Goal: Task Accomplishment & Management: Manage account settings

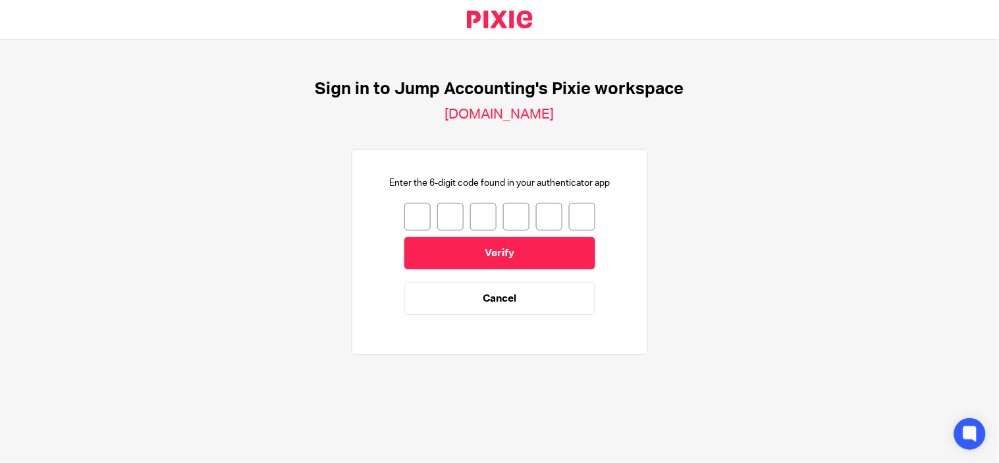
click at [405, 213] on input "number" at bounding box center [417, 217] width 26 height 28
type input "1"
type input "7"
type input "6"
type input "9"
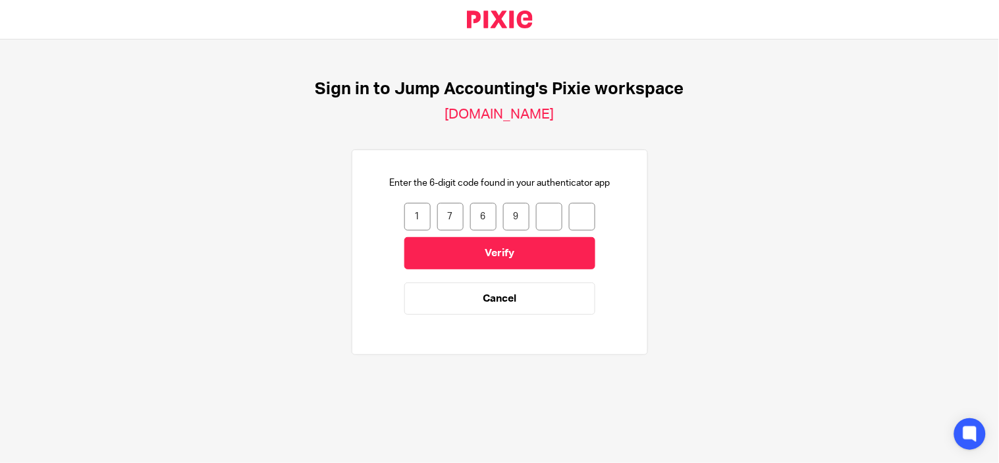
type input "9"
type input "3"
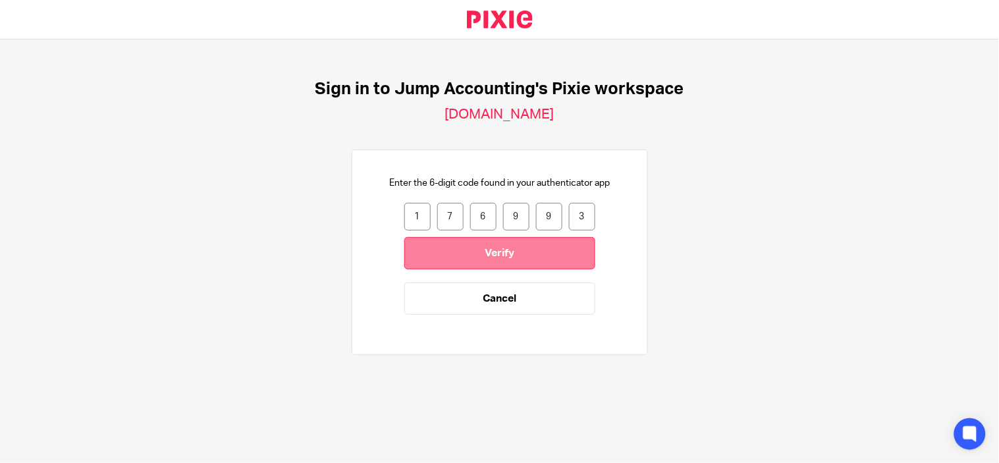
click at [471, 262] on input "Verify" at bounding box center [499, 253] width 191 height 32
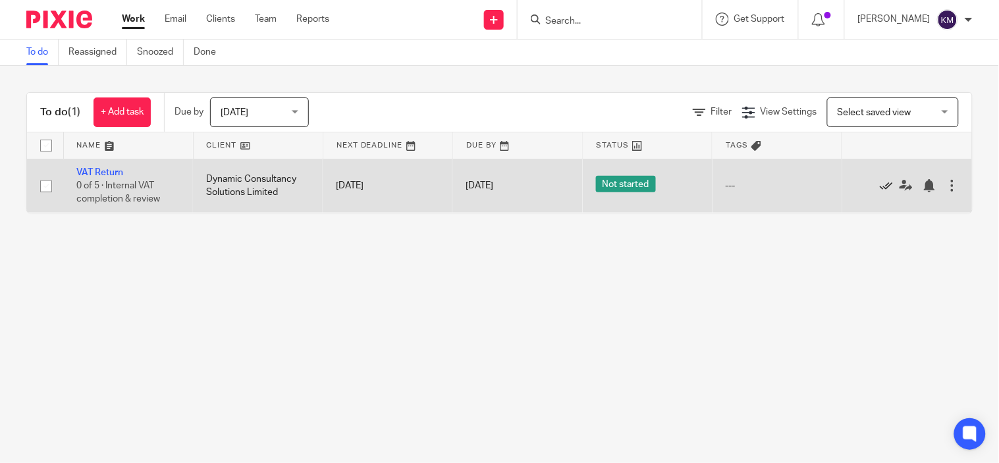
click at [880, 180] on icon at bounding box center [886, 185] width 13 height 13
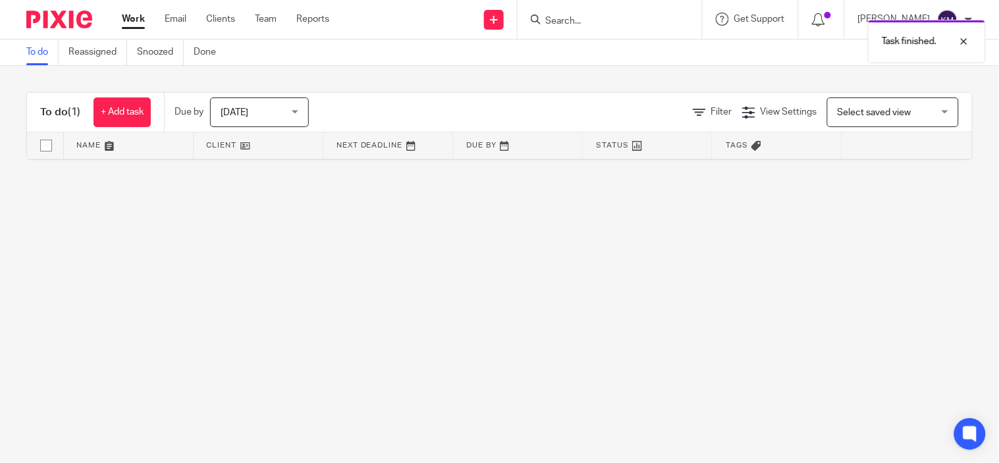
click at [951, 13] on div "Task finished." at bounding box center [743, 38] width 487 height 50
click at [962, 33] on div "Task finished." at bounding box center [927, 41] width 118 height 43
click at [963, 11] on div "[PERSON_NAME]" at bounding box center [915, 19] width 115 height 21
click at [930, 61] on li "My profile" at bounding box center [922, 52] width 87 height 19
click at [919, 53] on span "My profile" at bounding box center [917, 51] width 41 height 9
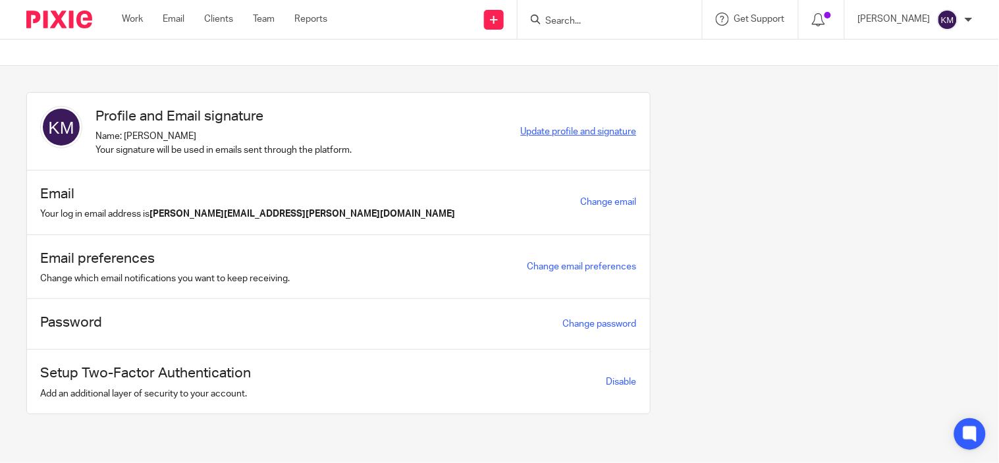
click at [554, 134] on span "Update profile and signature" at bounding box center [579, 131] width 116 height 9
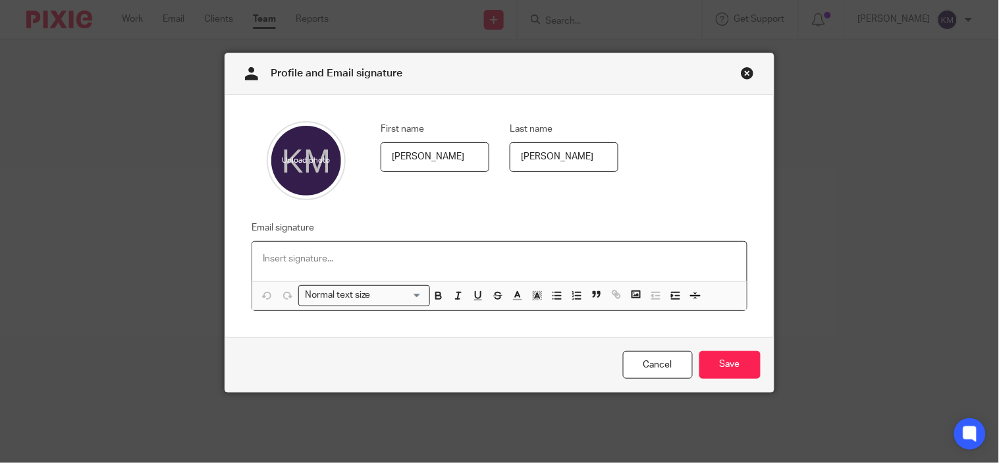
click at [382, 260] on p at bounding box center [499, 258] width 473 height 13
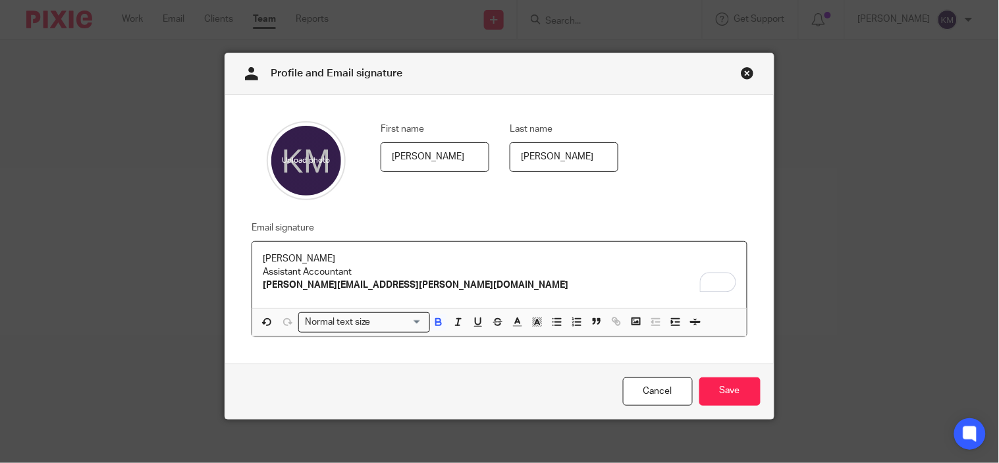
click at [374, 287] on strong "kavipriya.murugesan@therisegroup.co.uk" at bounding box center [415, 284] width 305 height 9
click at [380, 283] on strong "[PERSON_NAME][EMAIL_ADDRESS][PERSON_NAME][DOMAIN_NAME]" at bounding box center [415, 284] width 305 height 9
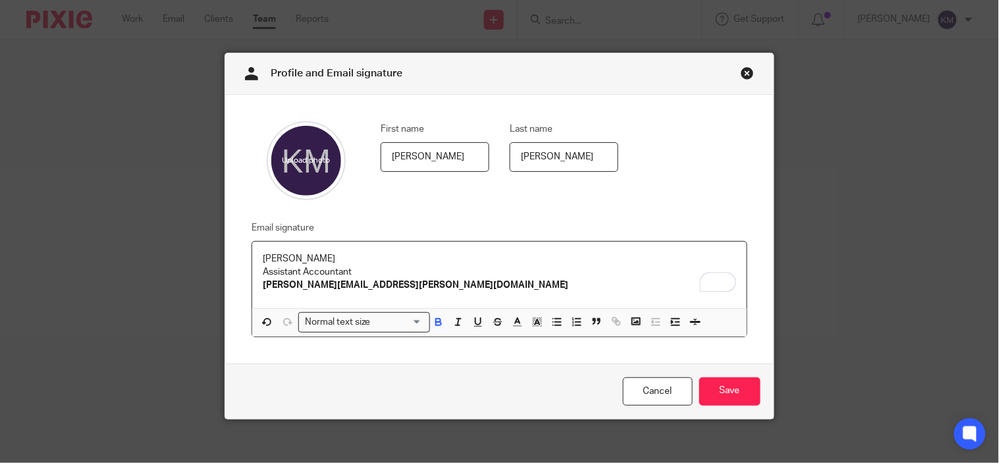
click at [385, 280] on p "[PERSON_NAME][EMAIL_ADDRESS][PERSON_NAME][DOMAIN_NAME]" at bounding box center [499, 284] width 473 height 13
click at [385, 280] on p "kavipriya.murugesan@therisegroup.co.uk" at bounding box center [499, 284] width 473 height 13
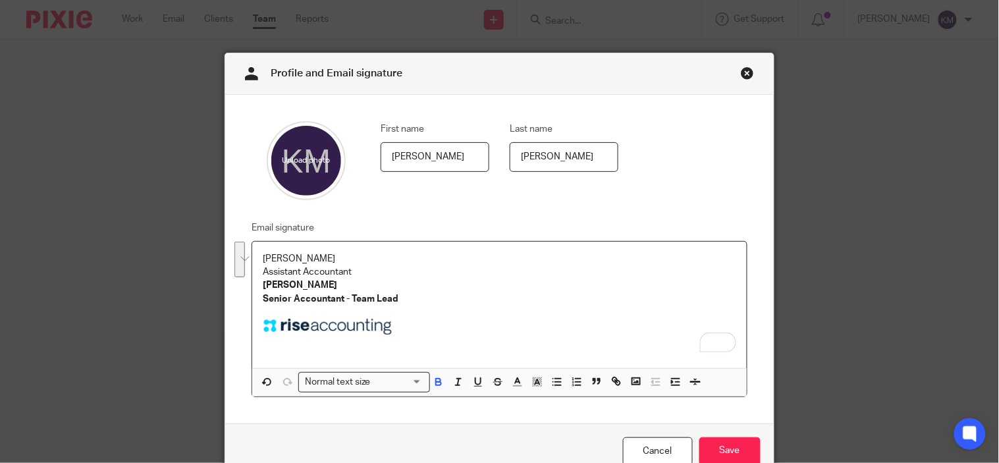
drag, startPoint x: 351, startPoint y: 275, endPoint x: 406, endPoint y: 299, distance: 59.8
click at [406, 299] on div "Kavipriya Murugesan Assistant Accountant Logapriya Senior Accountant - Team Lead" at bounding box center [499, 305] width 494 height 126
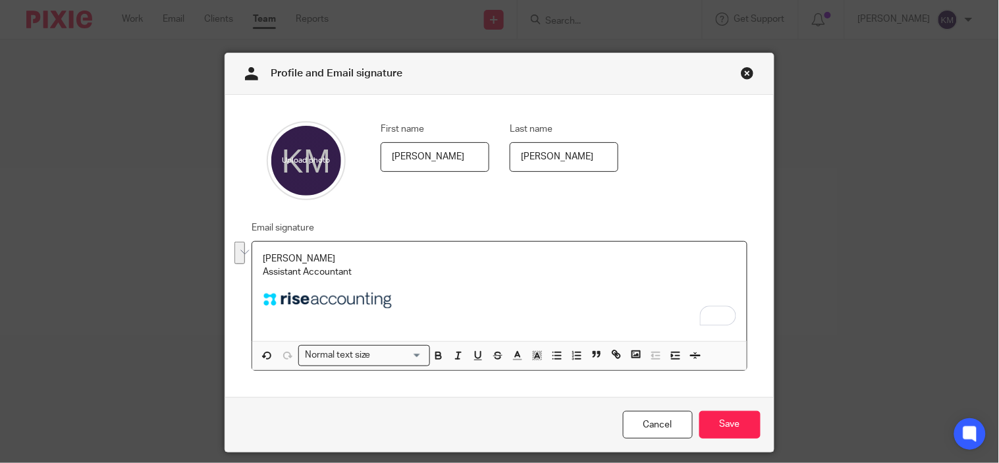
drag, startPoint x: 354, startPoint y: 275, endPoint x: 253, endPoint y: 255, distance: 101.9
click at [253, 255] on div "Kavipriya Murugesan Assistant Accountant" at bounding box center [499, 291] width 494 height 99
click at [436, 356] on icon "button" at bounding box center [438, 357] width 5 height 3
click at [321, 263] on strong "[PERSON_NAME]" at bounding box center [300, 258] width 74 height 9
click at [714, 424] on input "Save" at bounding box center [729, 425] width 61 height 28
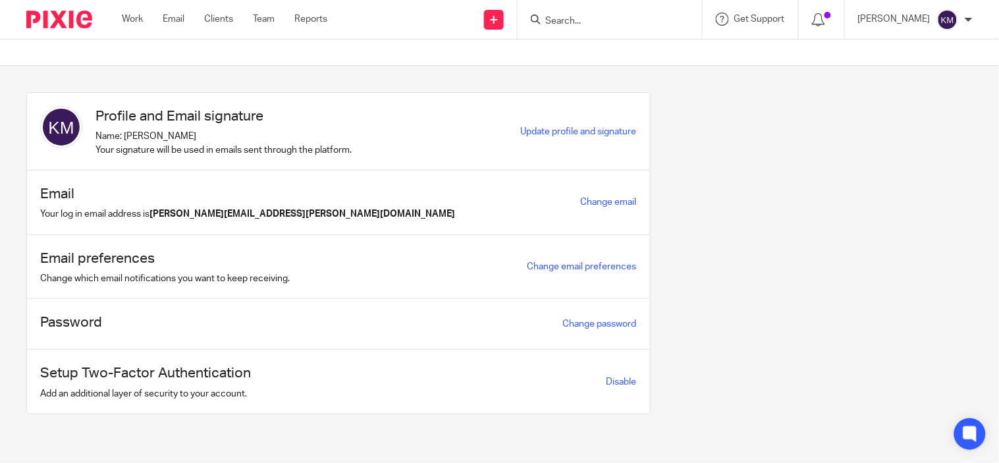
click at [566, 21] on input "Search" at bounding box center [603, 22] width 119 height 12
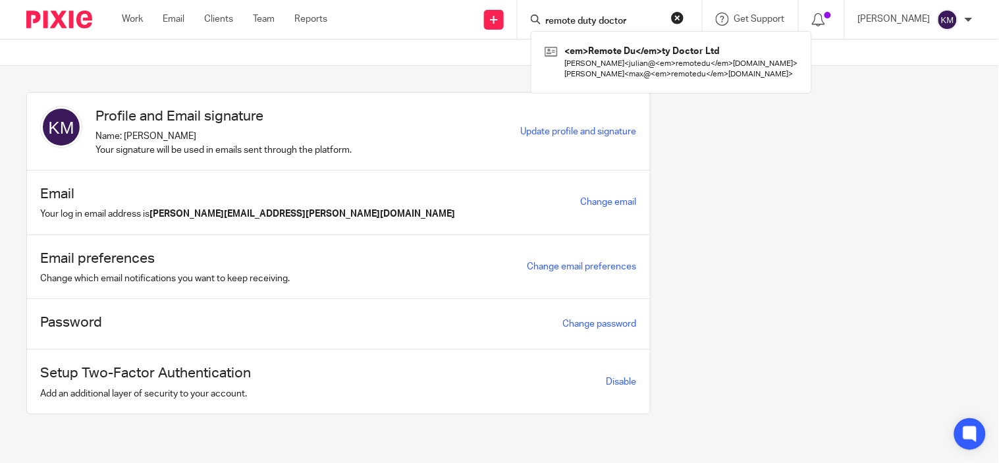
type input "remote duty doctor"
click button "submit" at bounding box center [0, 0] width 0 height 0
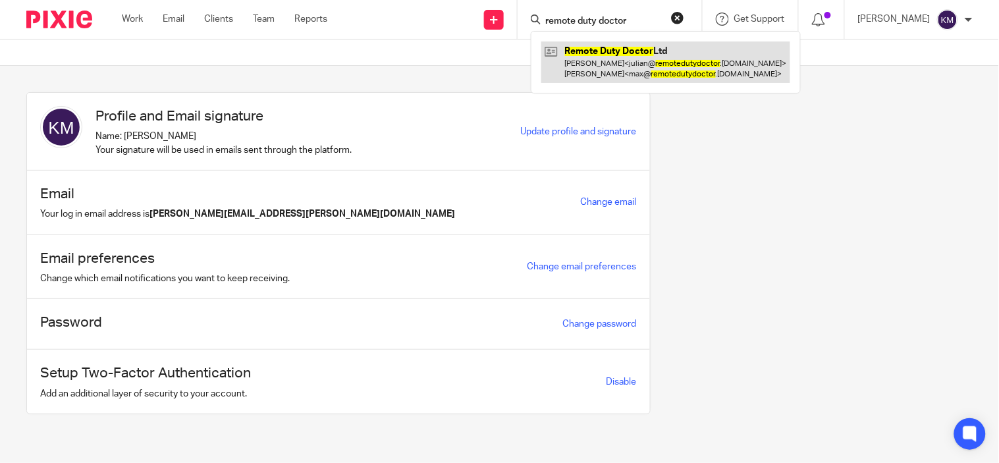
click at [584, 65] on link at bounding box center [665, 61] width 249 height 41
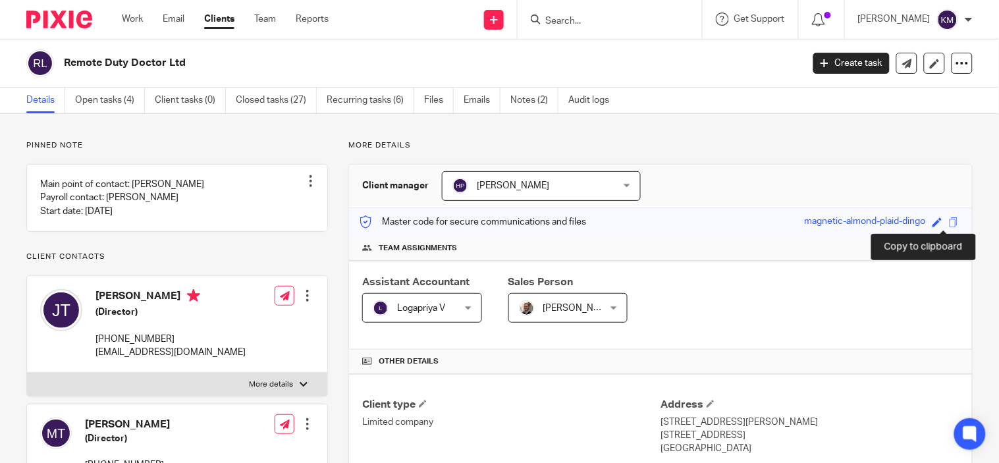
click at [949, 219] on span at bounding box center [954, 222] width 10 height 10
click at [602, 16] on input "Search" at bounding box center [603, 22] width 119 height 12
type input "dynamic"
click button "submit" at bounding box center [0, 0] width 0 height 0
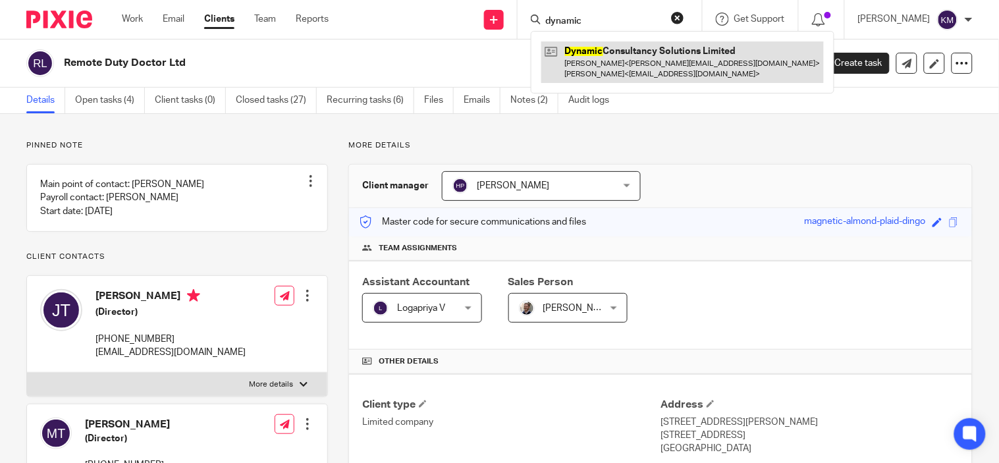
click at [636, 61] on link at bounding box center [682, 61] width 282 height 41
